Goal: Task Accomplishment & Management: Use online tool/utility

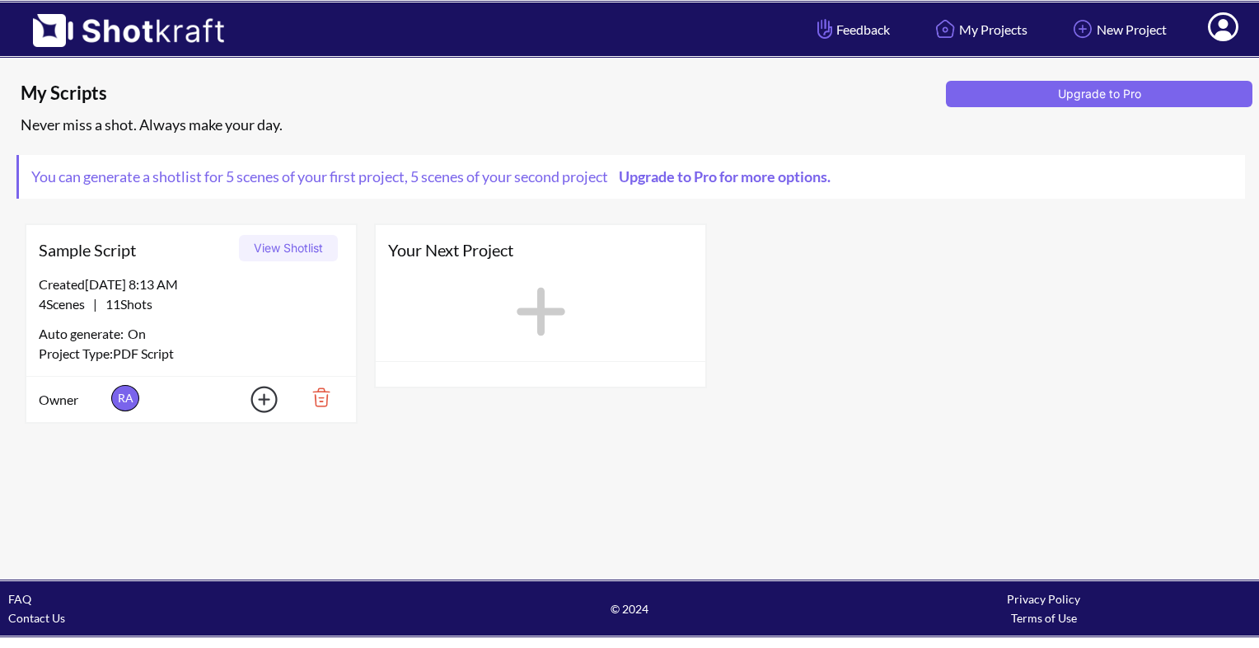
click at [532, 314] on icon at bounding box center [541, 312] width 49 height 49
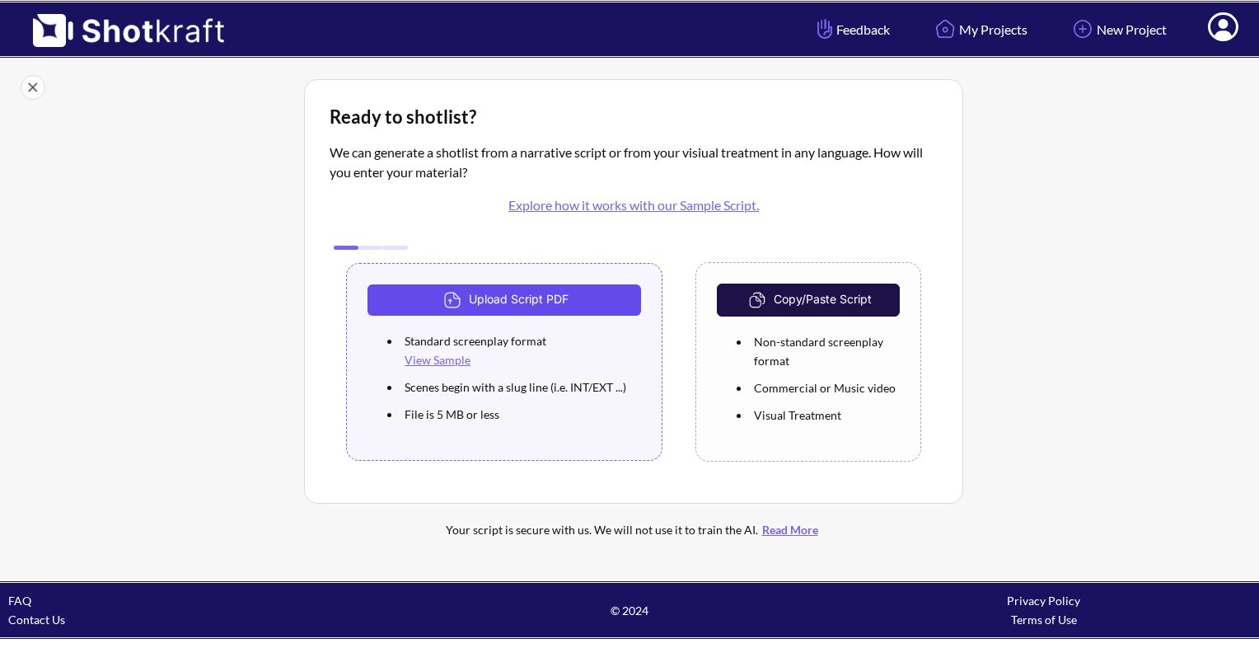
click at [528, 311] on button "Upload Script PDF" at bounding box center [505, 299] width 274 height 31
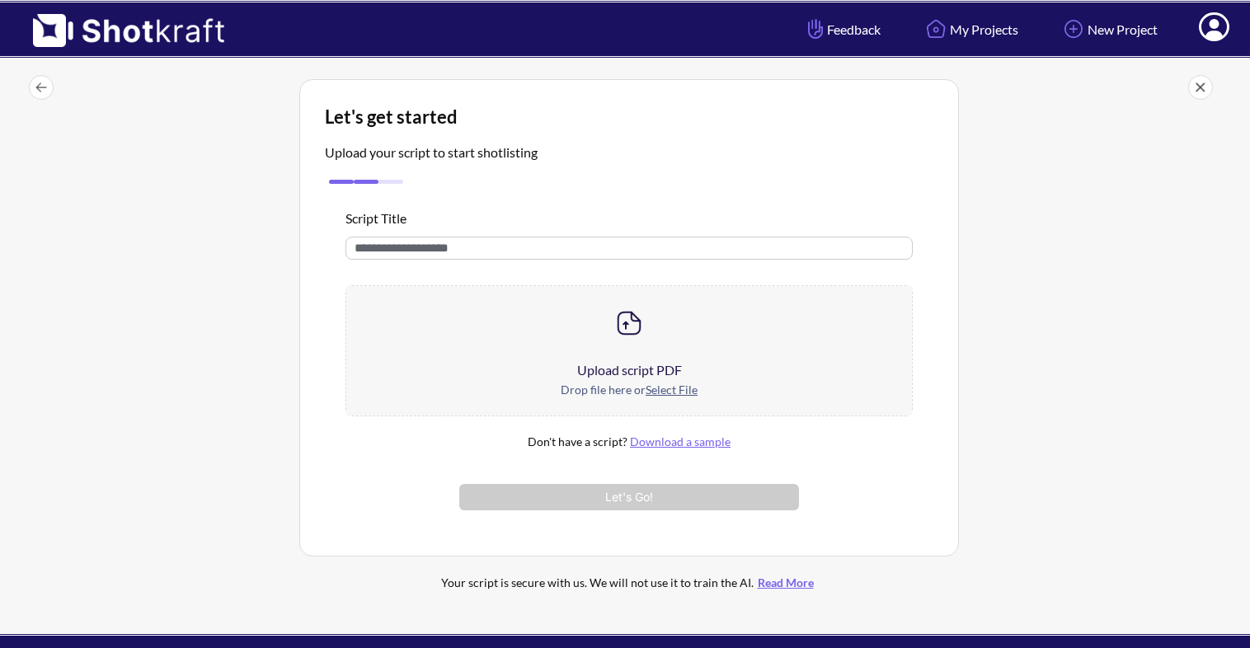
click at [603, 325] on div at bounding box center [628, 323] width 565 height 74
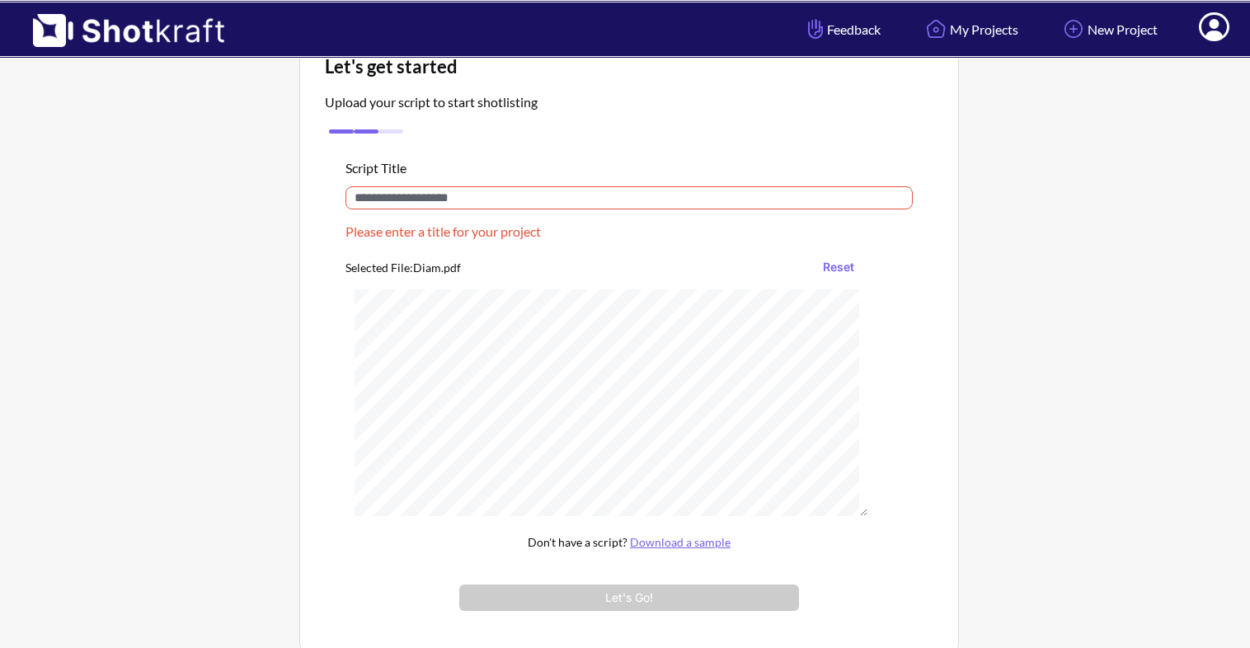
scroll to position [29, 0]
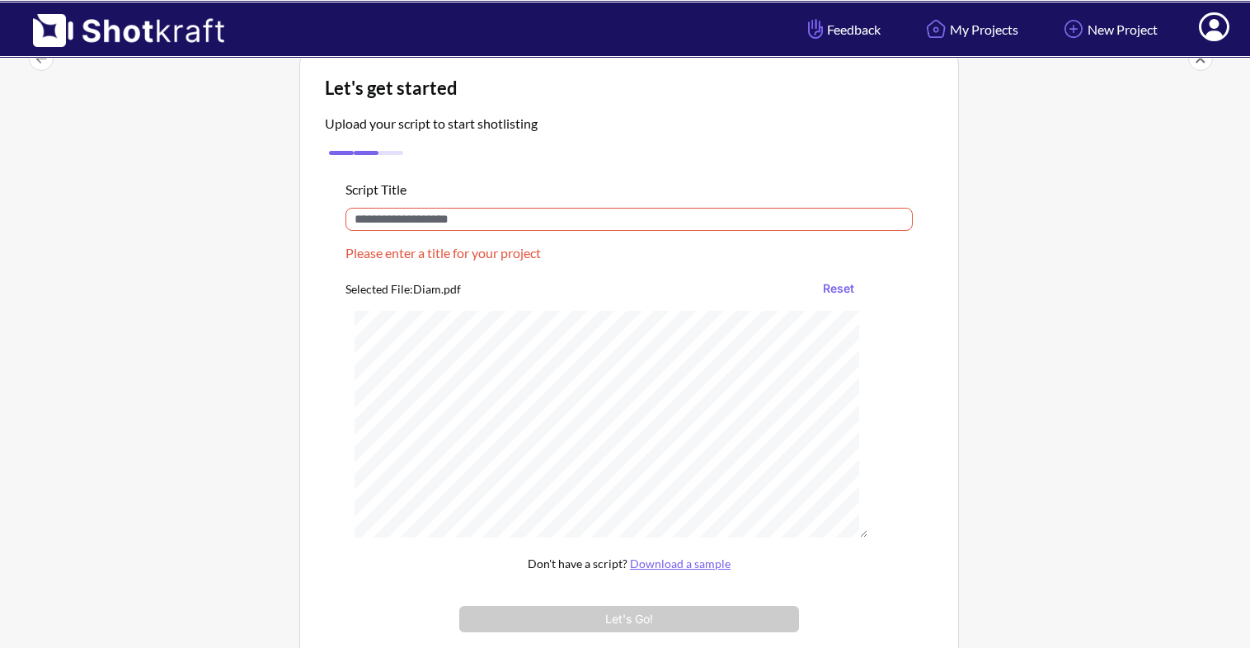
click at [554, 227] on input "text" at bounding box center [628, 219] width 567 height 23
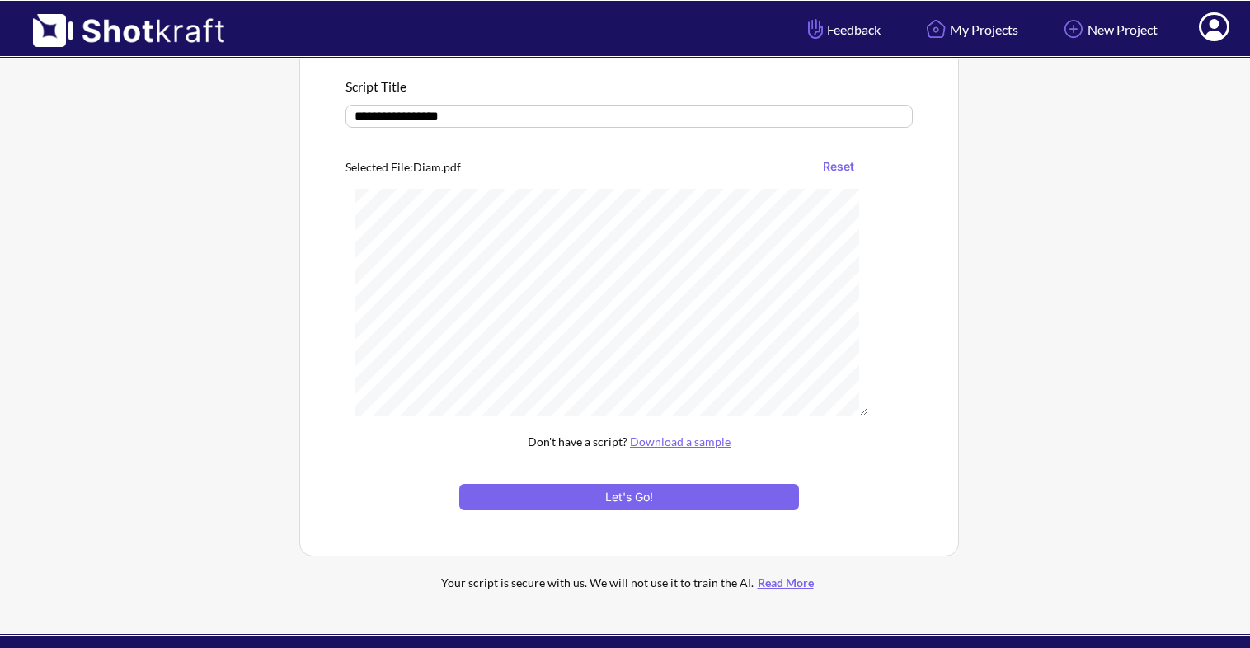
scroll to position [175, 0]
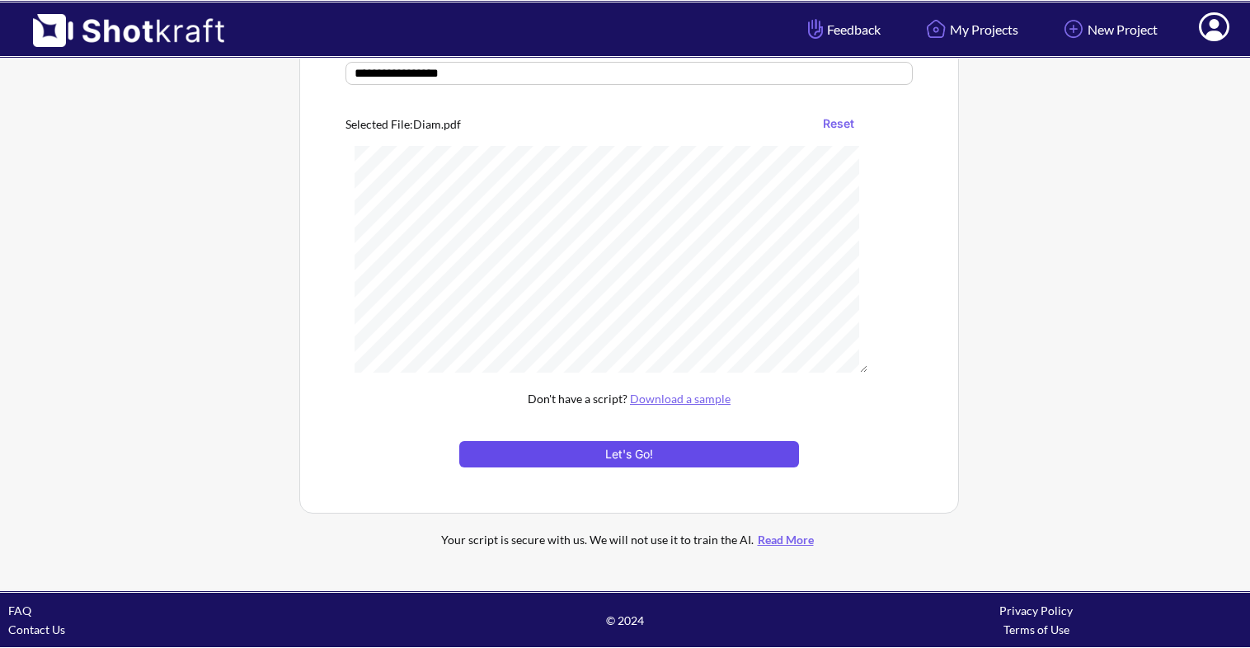
type input "**********"
click at [706, 449] on button "Let's Go!" at bounding box center [629, 454] width 340 height 26
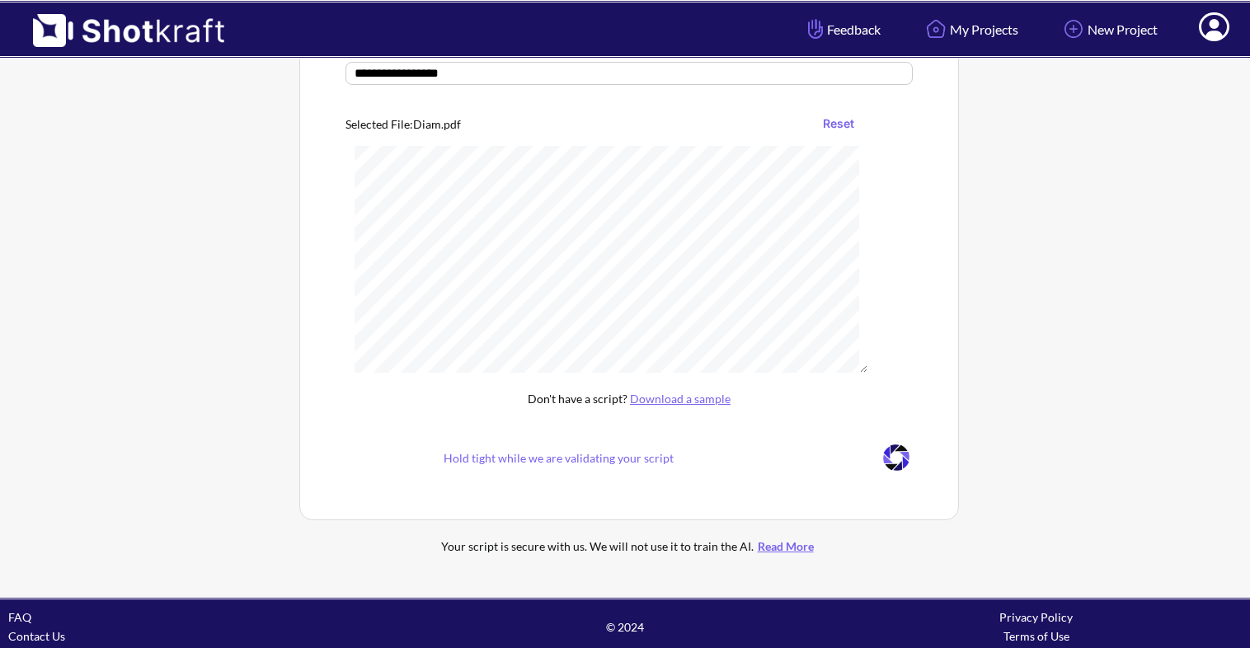
scroll to position [43, 0]
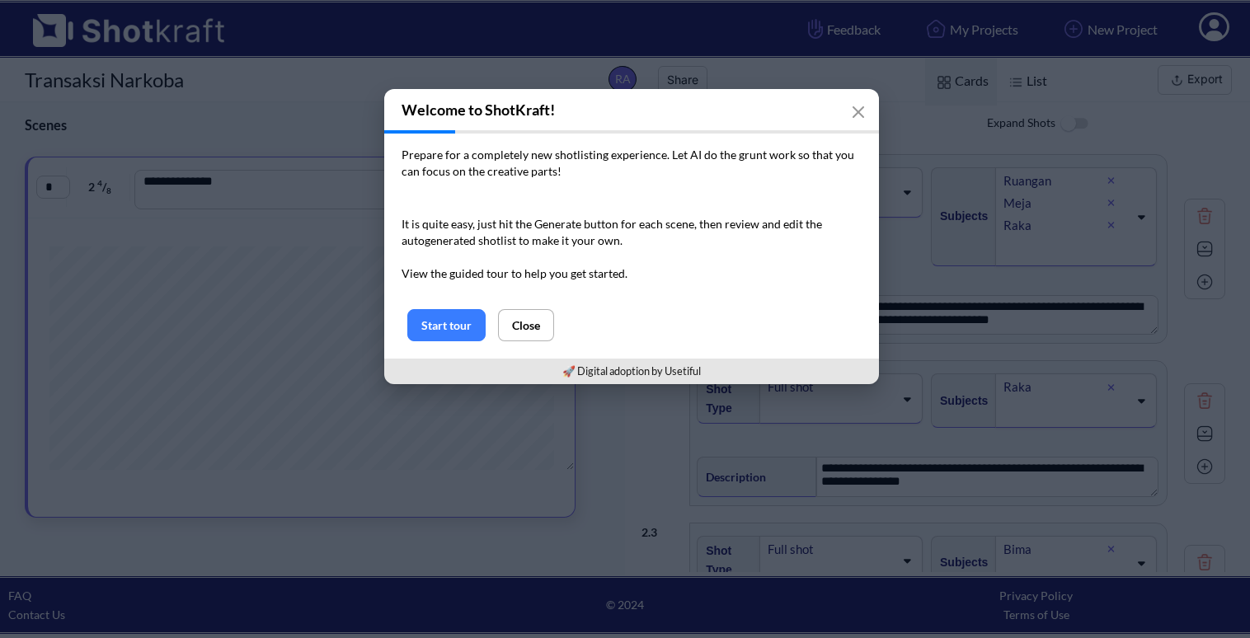
drag, startPoint x: 456, startPoint y: 331, endPoint x: 491, endPoint y: 417, distance: 92.8
click at [491, 391] on div "Welcome to ShotKraft! Prepare for a completely new shotlisting experience. Let …" at bounding box center [631, 236] width 1263 height 308
click at [441, 314] on button "Start tour" at bounding box center [446, 325] width 78 height 32
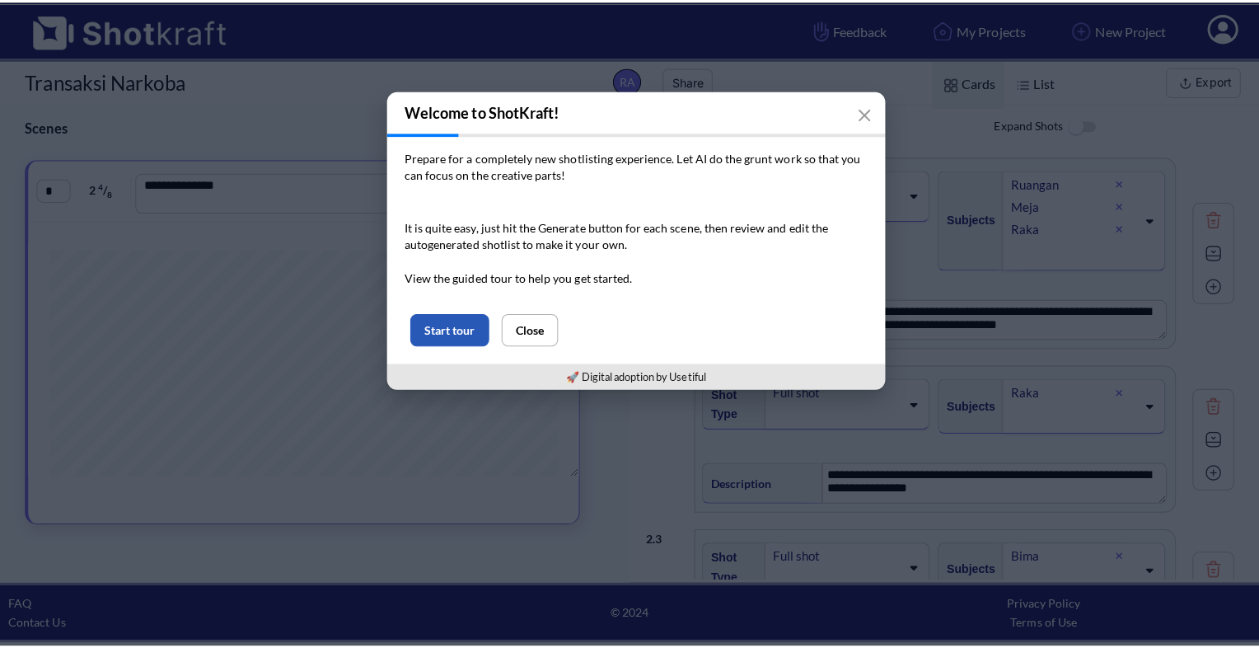
scroll to position [0, 0]
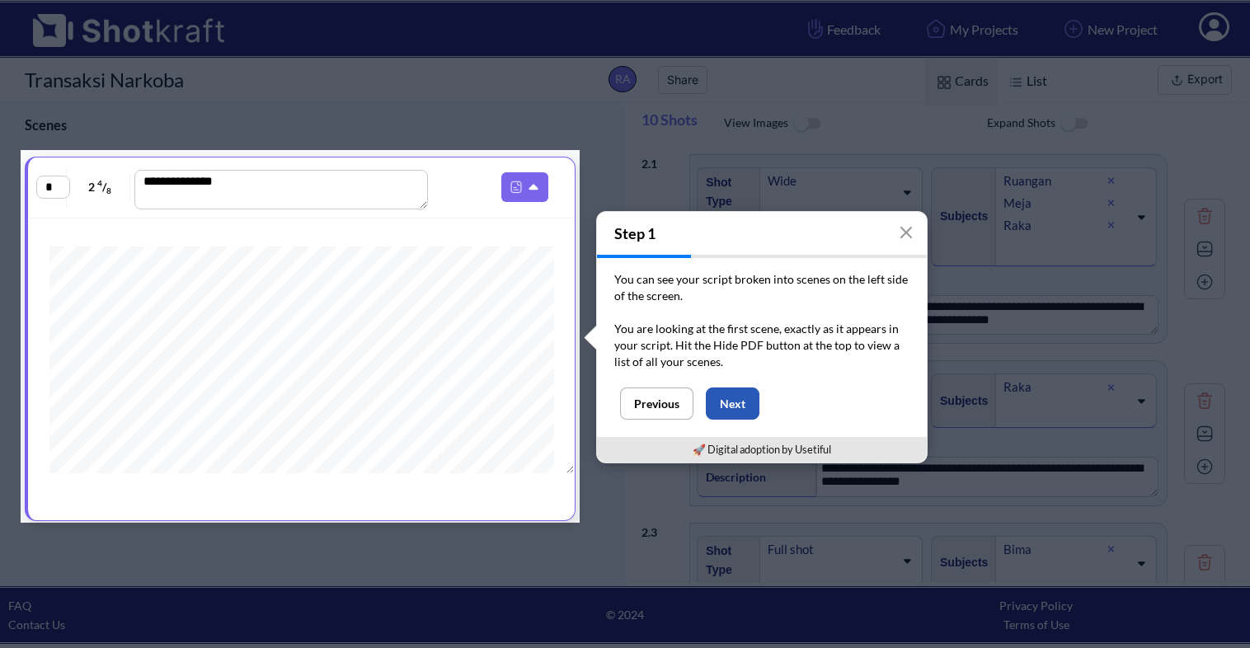
click at [745, 408] on button "Next" at bounding box center [733, 403] width 54 height 32
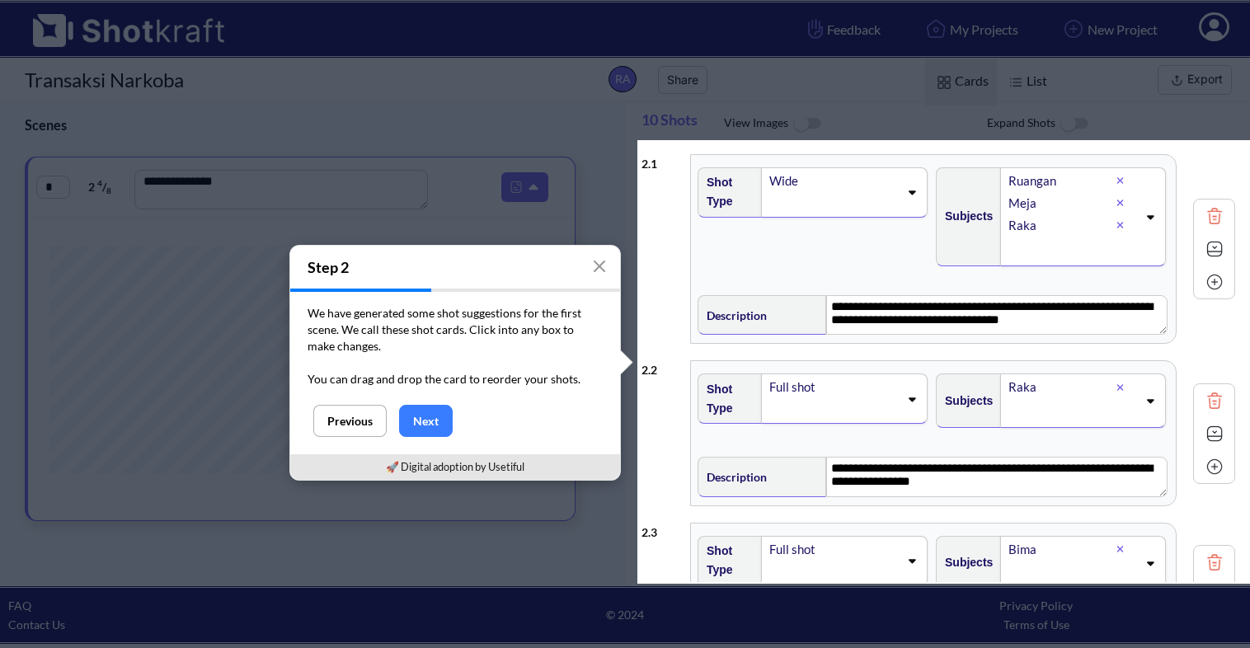
click at [718, 261] on div "Shot Type Wide" at bounding box center [814, 223] width 238 height 128
click at [661, 270] on div "**********" at bounding box center [937, 249] width 593 height 206
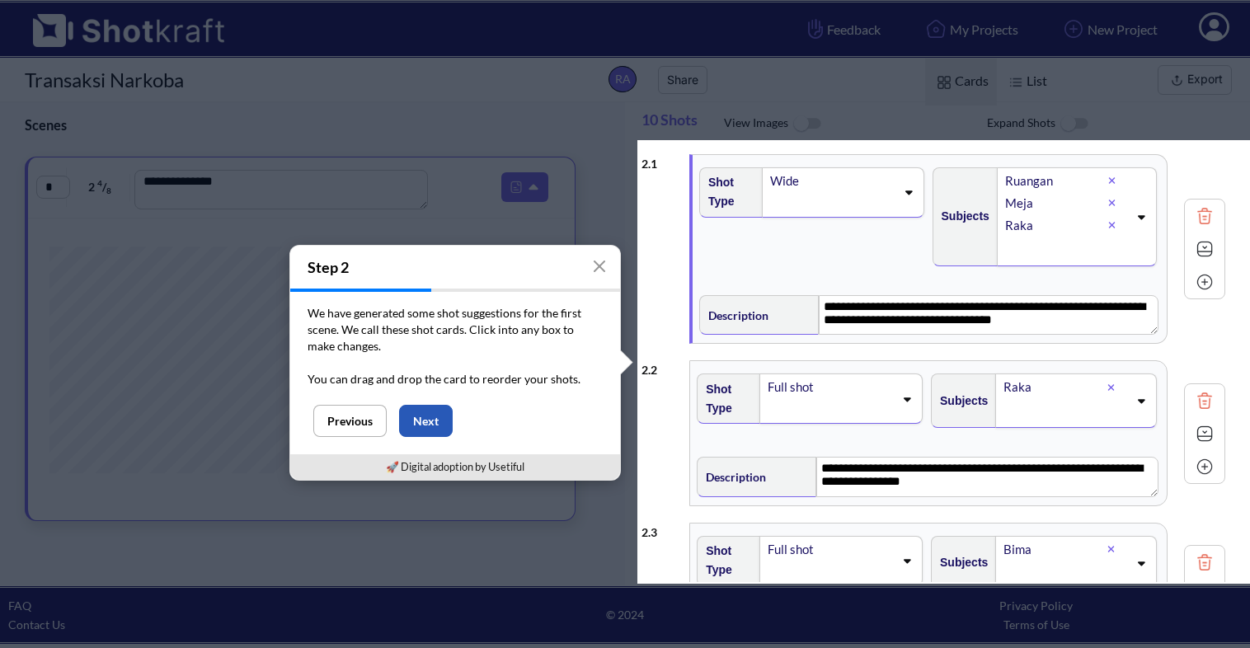
click at [429, 429] on button "Next" at bounding box center [426, 421] width 54 height 32
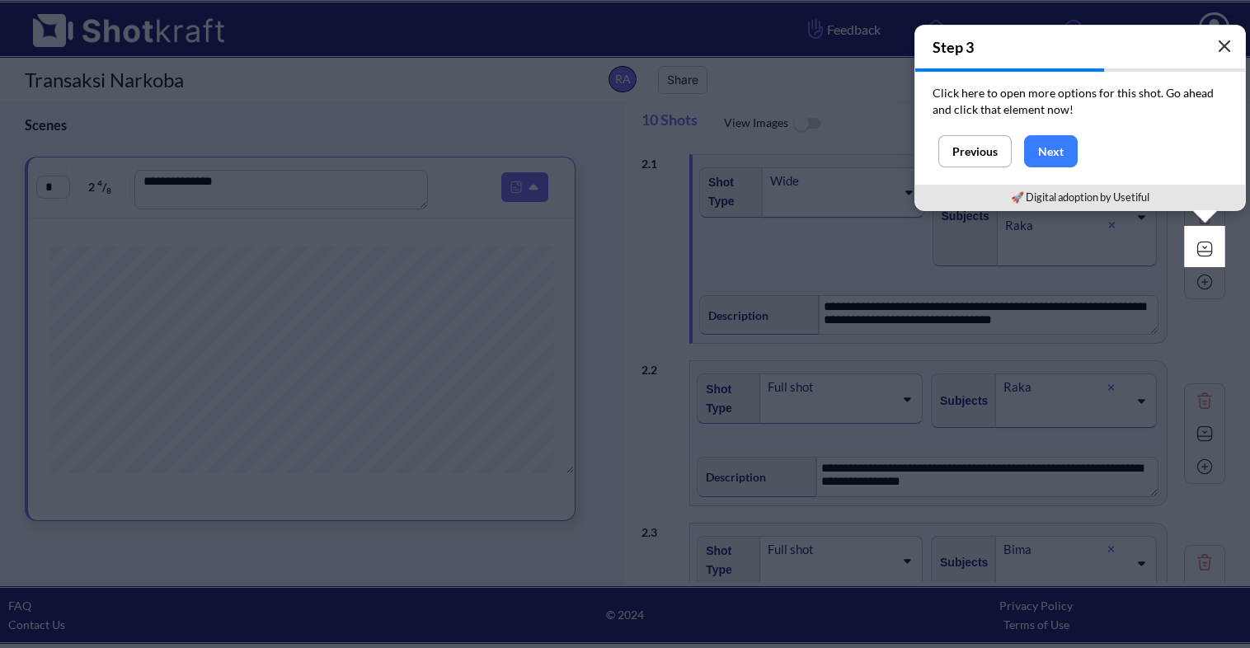
click at [1222, 35] on button "button" at bounding box center [1224, 46] width 33 height 33
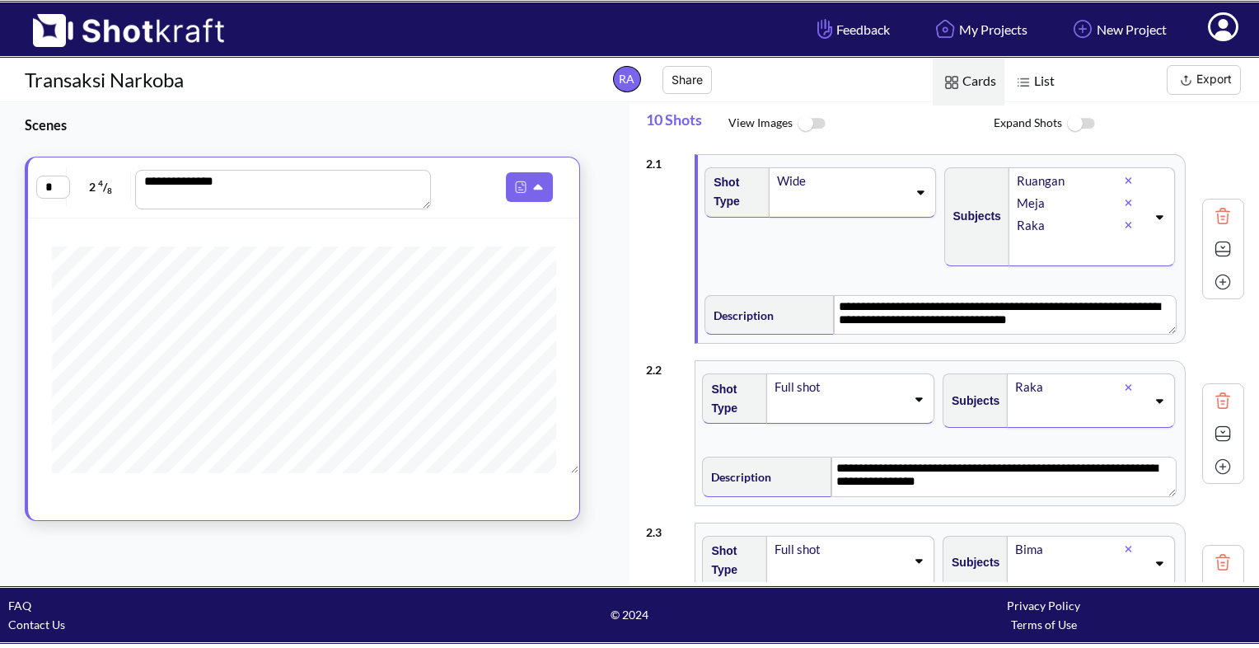
click at [1156, 216] on icon at bounding box center [1159, 217] width 7 height 4
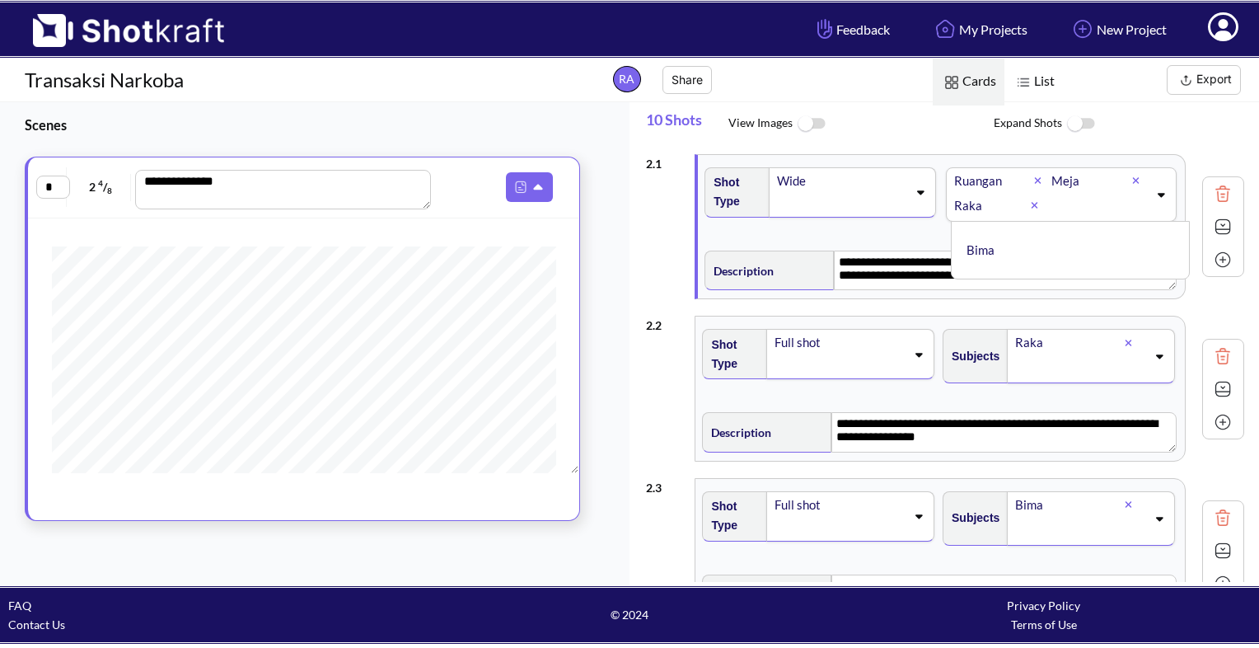
click at [1150, 216] on div "Ruangan Meja Raka Ruangan ✔ Meja ✔ Raka ✔ Bima" at bounding box center [1061, 194] width 231 height 54
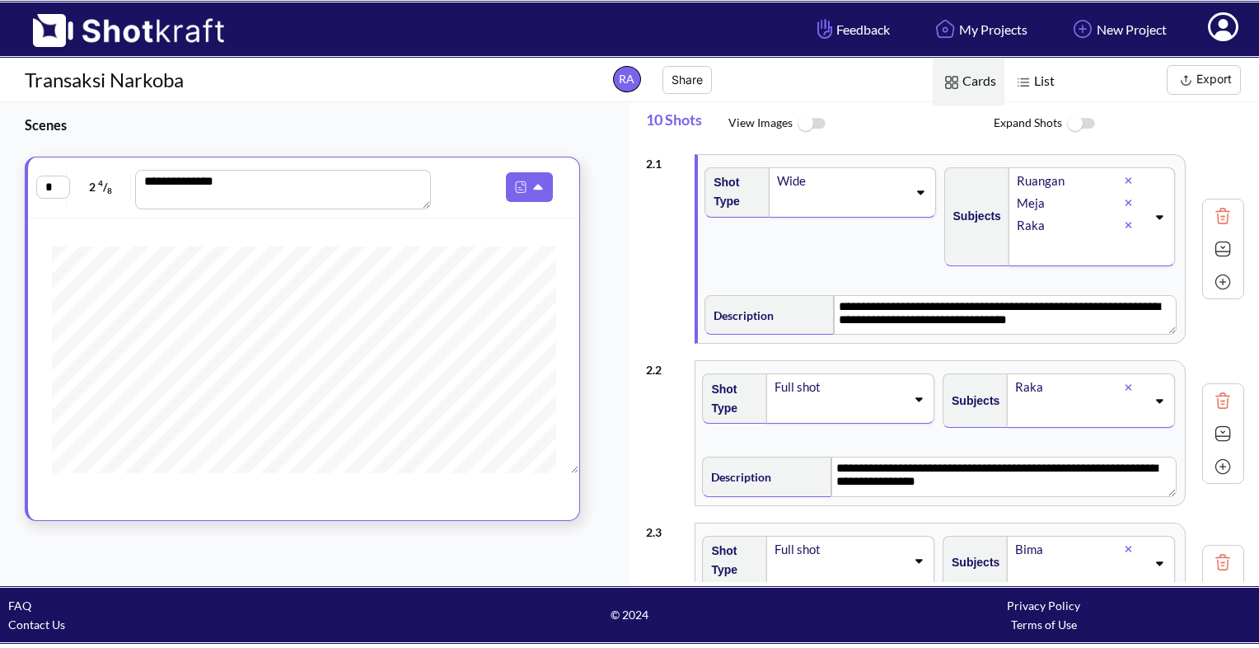
click at [1151, 211] on icon at bounding box center [1159, 217] width 22 height 12
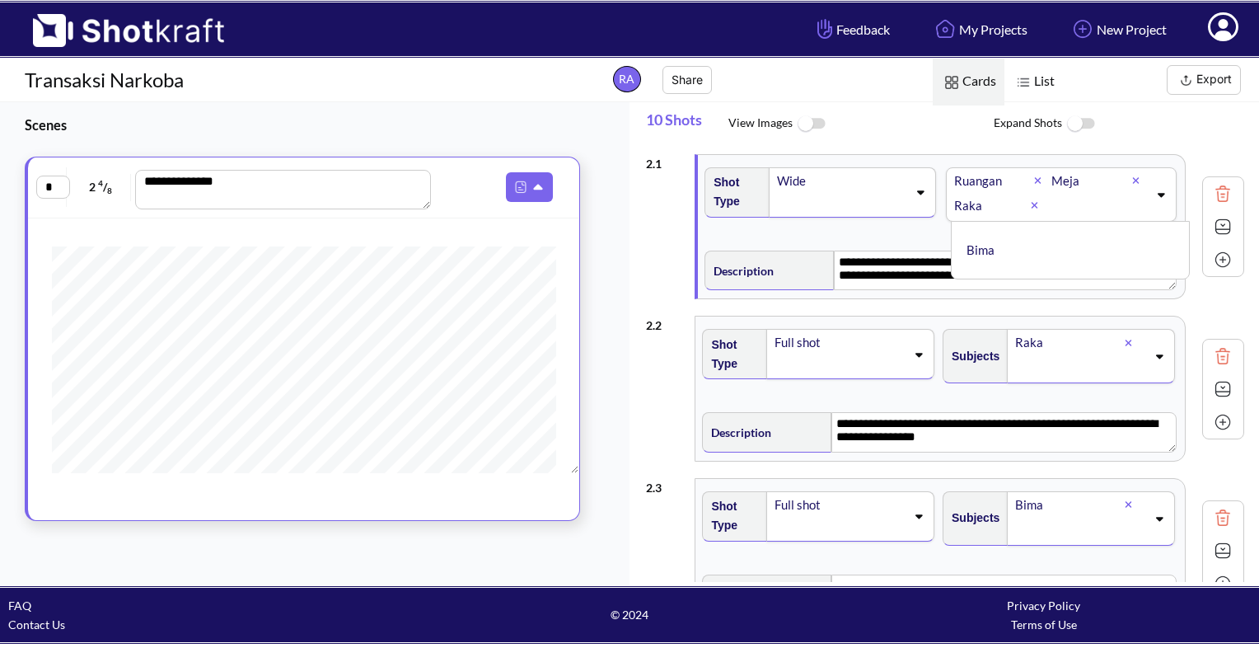
click at [1151, 211] on div "Ruangan Meja Raka Ruangan ✔ Meja ✔ Raka ✔ Bima" at bounding box center [1061, 194] width 231 height 54
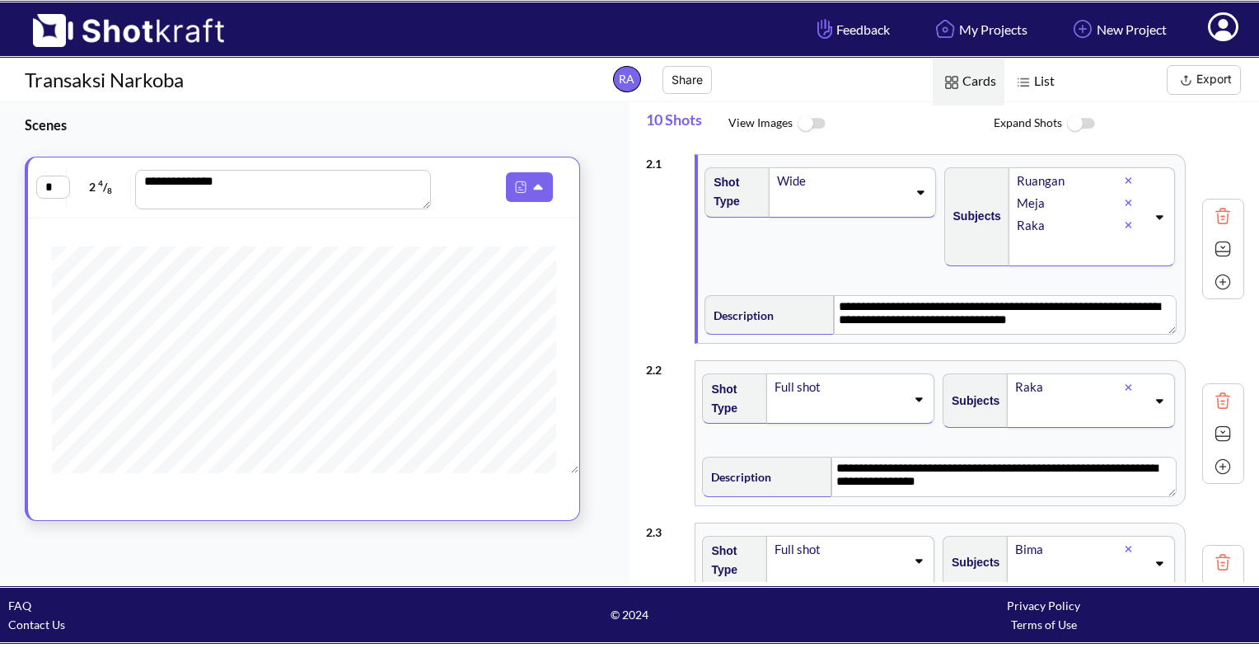
click at [775, 264] on div "Shot Type Wide" at bounding box center [821, 223] width 239 height 128
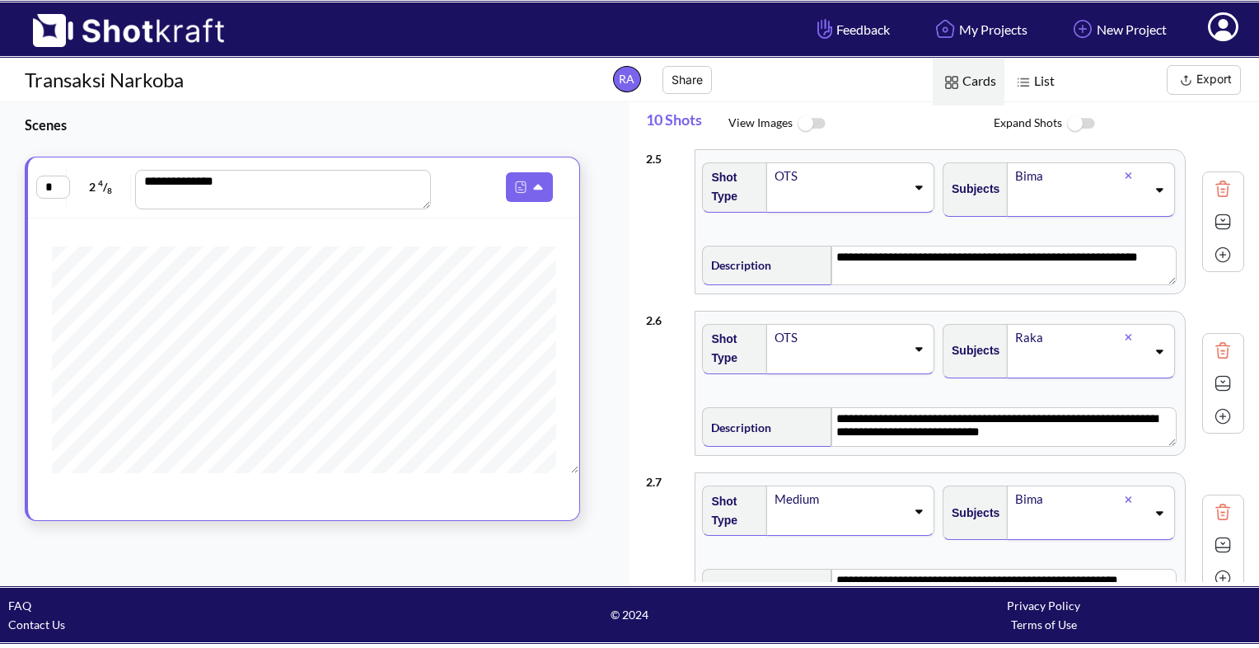
scroll to position [742, 0]
